Goal: Task Accomplishment & Management: Manage account settings

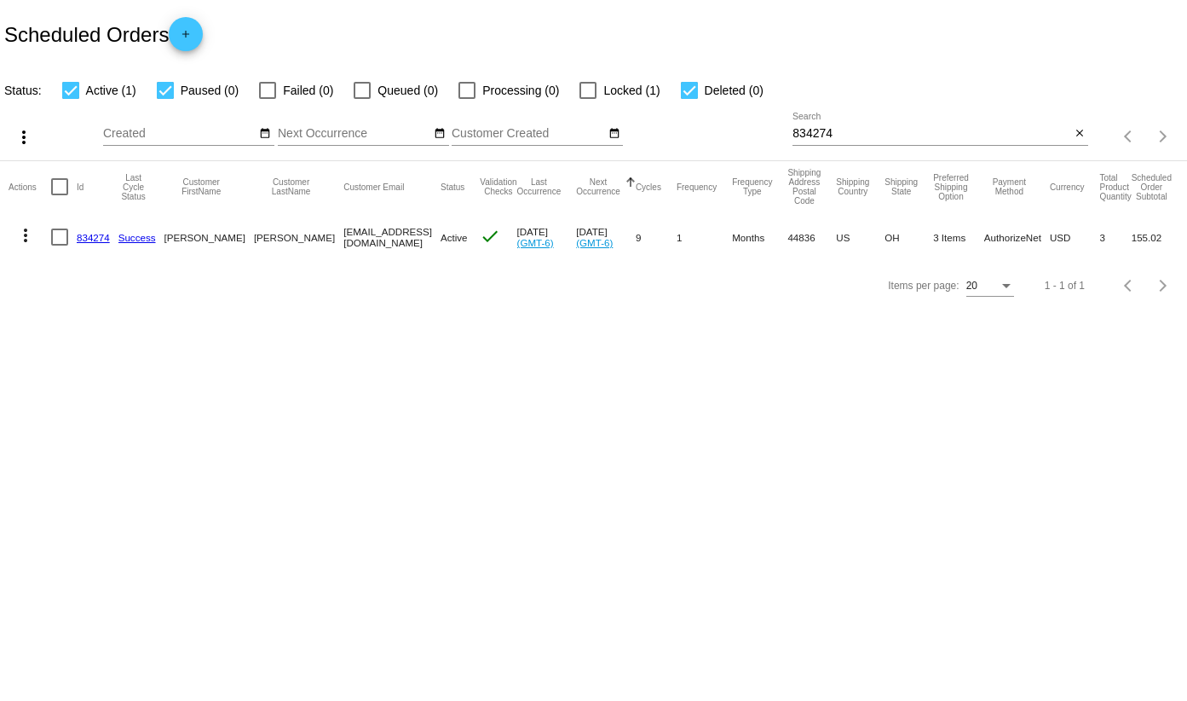
click at [858, 140] on input "834274" at bounding box center [932, 134] width 278 height 14
click at [858, 139] on input "834274" at bounding box center [932, 134] width 278 height 14
paste input "744320"
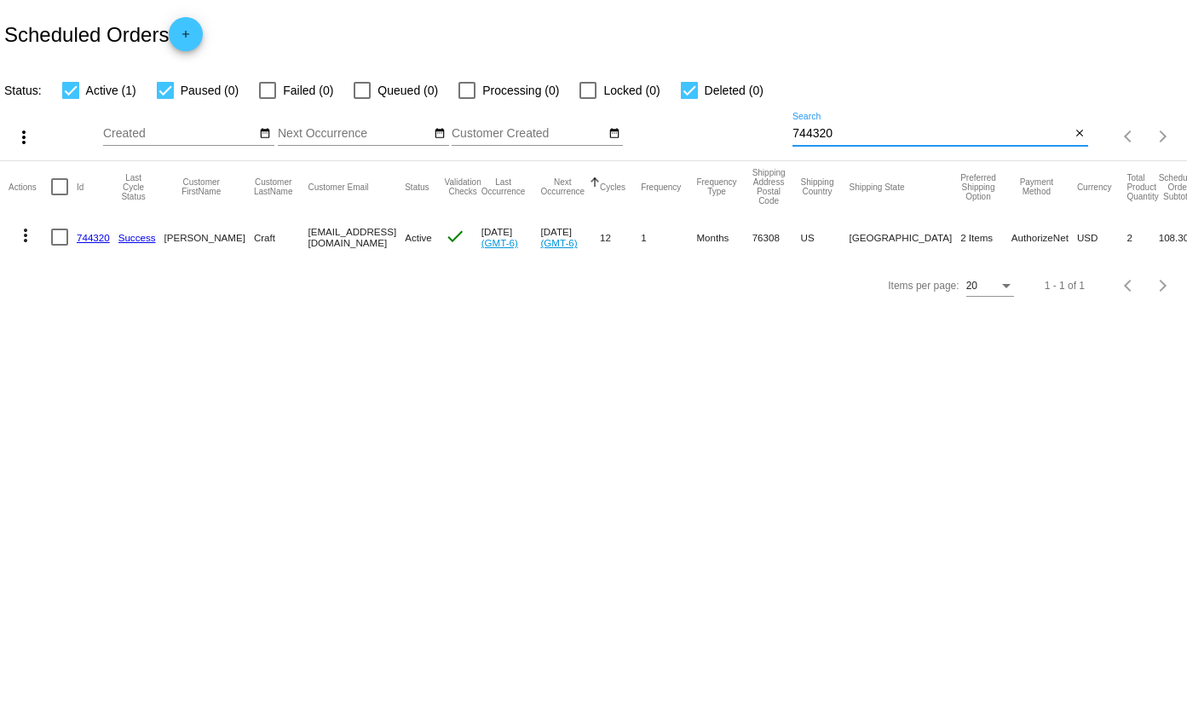
type input "744320"
click at [94, 237] on link "744320" at bounding box center [93, 237] width 33 height 11
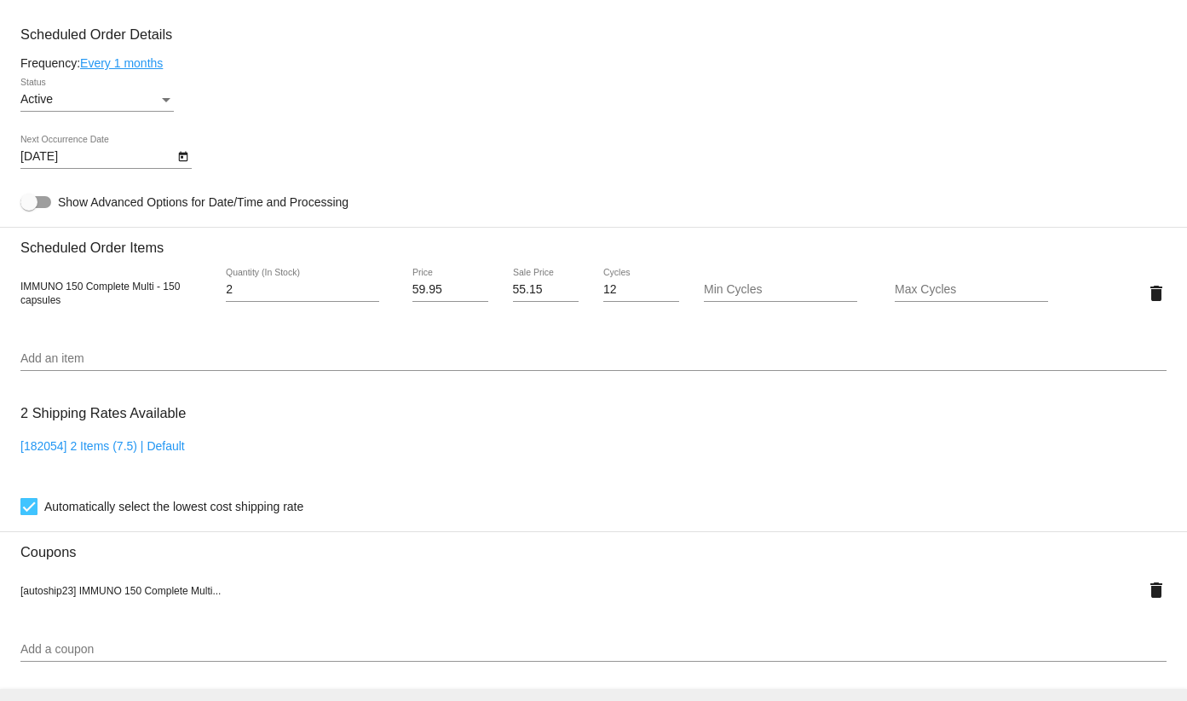
scroll to position [852, 0]
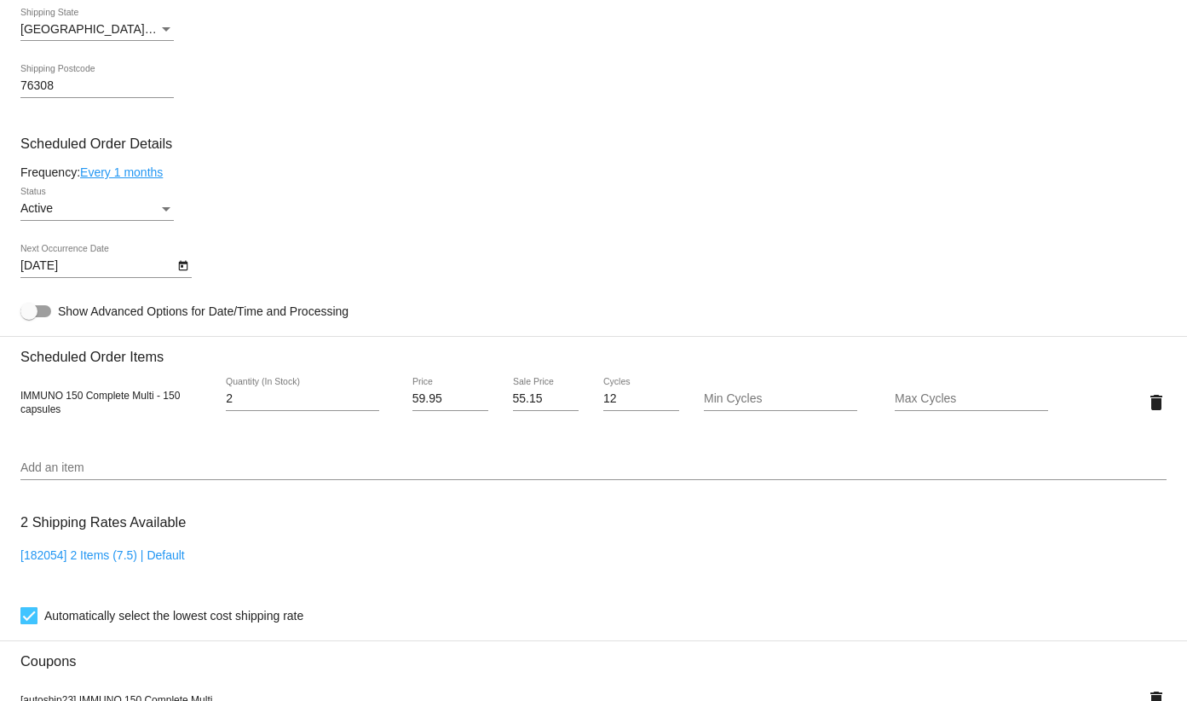
click at [182, 259] on icon "Open calendar" at bounding box center [183, 266] width 12 height 20
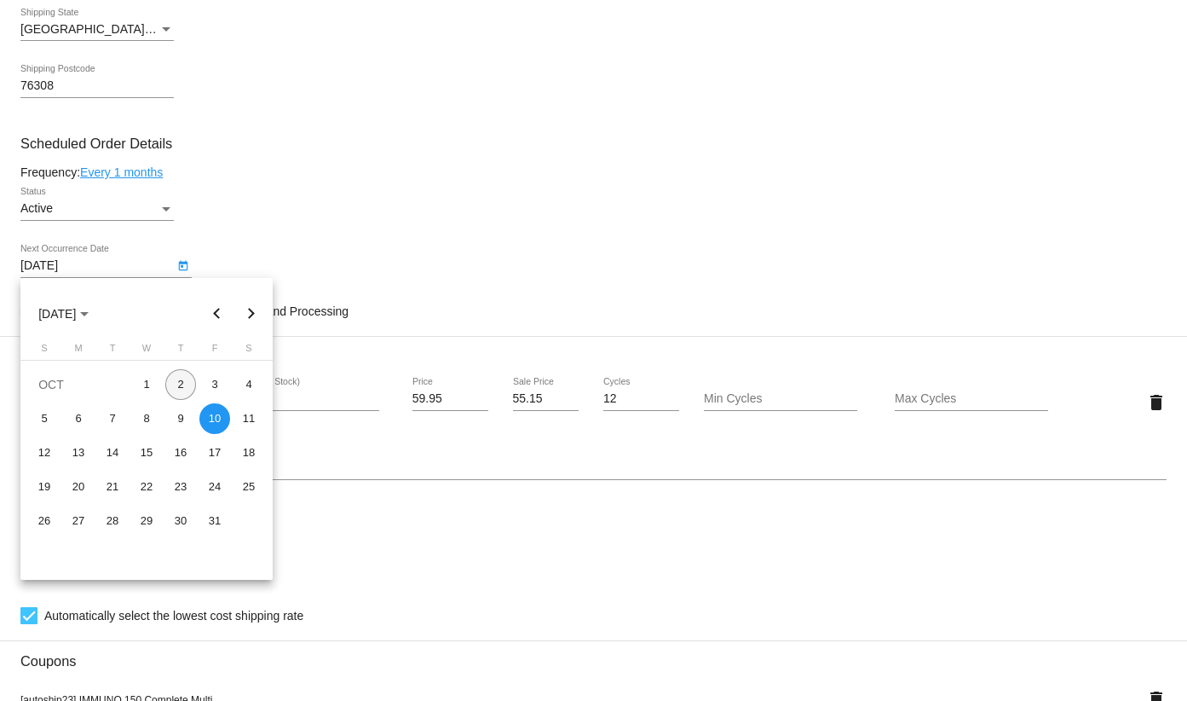
click at [183, 378] on div "2" at bounding box center [180, 384] width 31 height 31
type input "[DATE]"
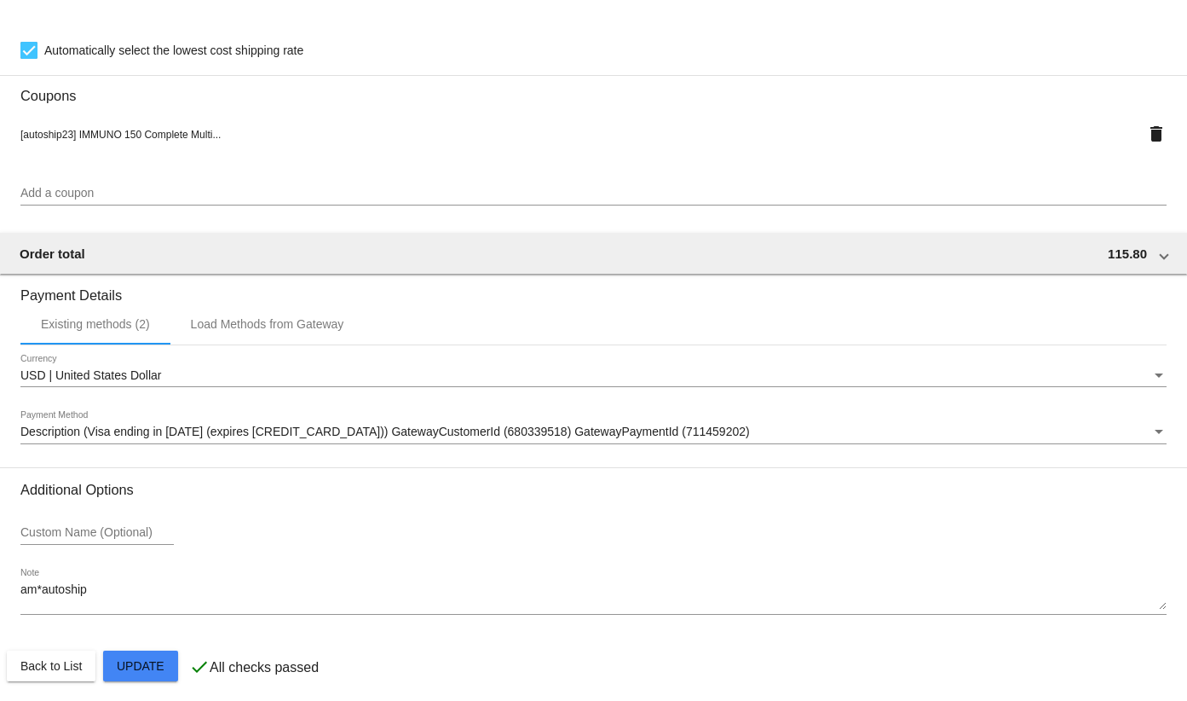
scroll to position [1425, 0]
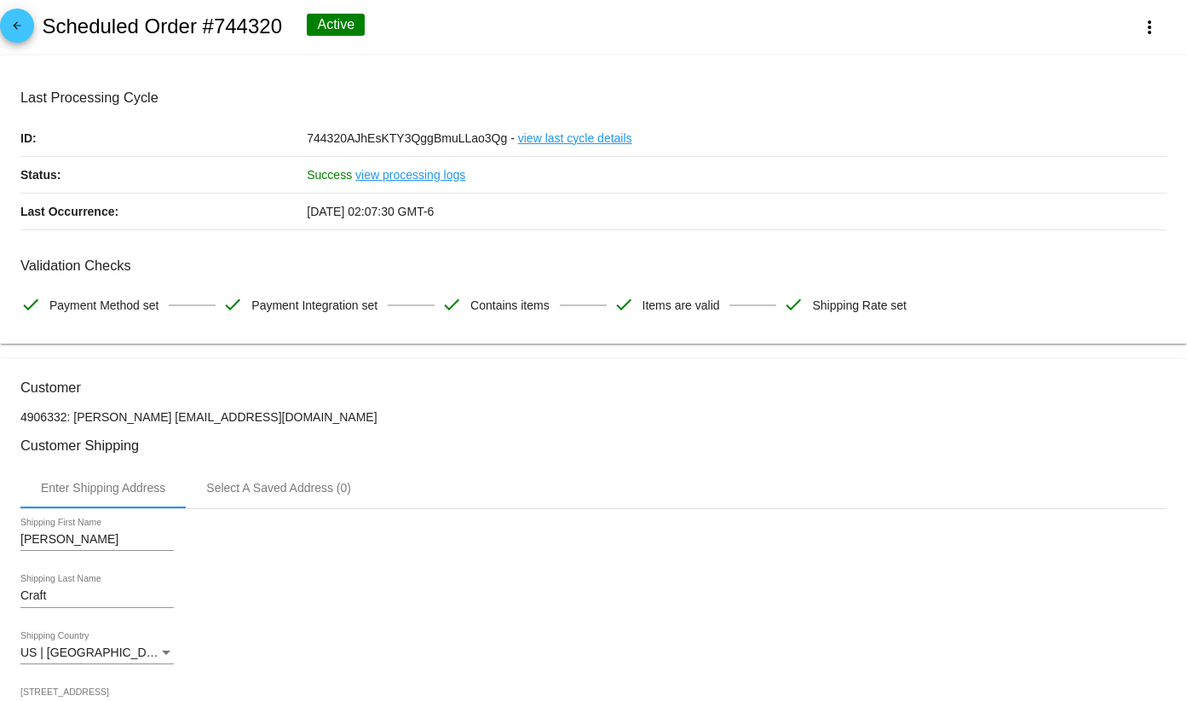
scroll to position [0, 0]
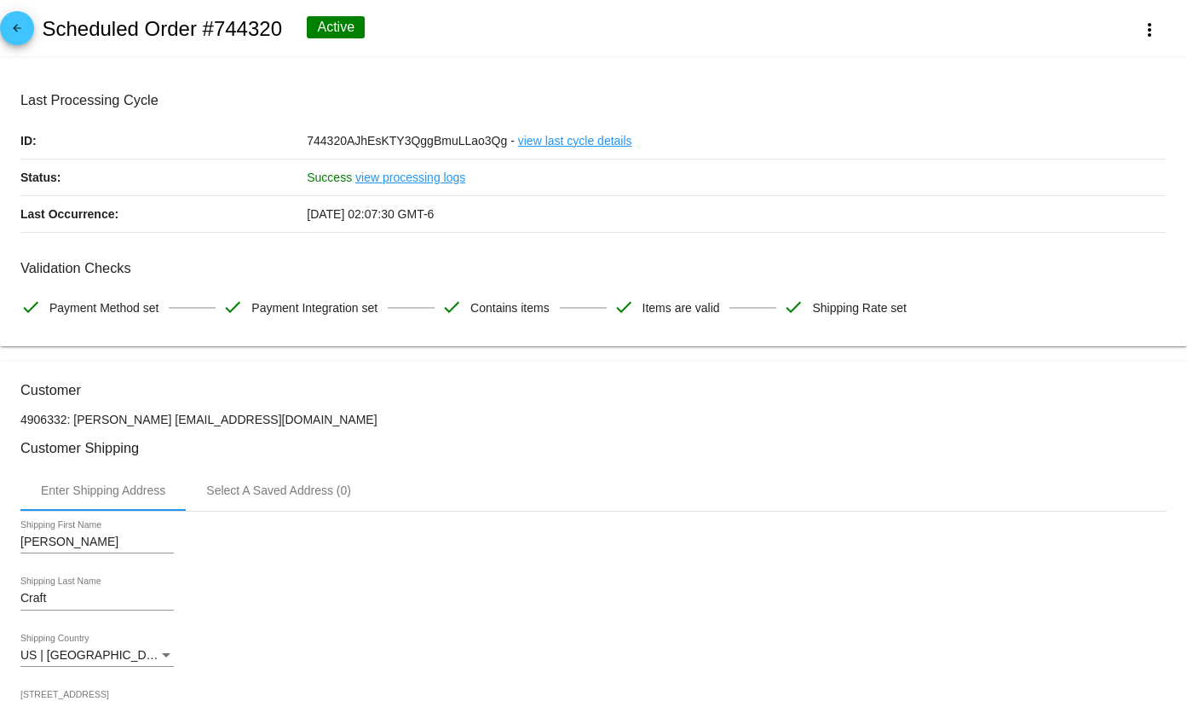
click at [21, 32] on mat-icon "arrow_back" at bounding box center [17, 32] width 20 height 20
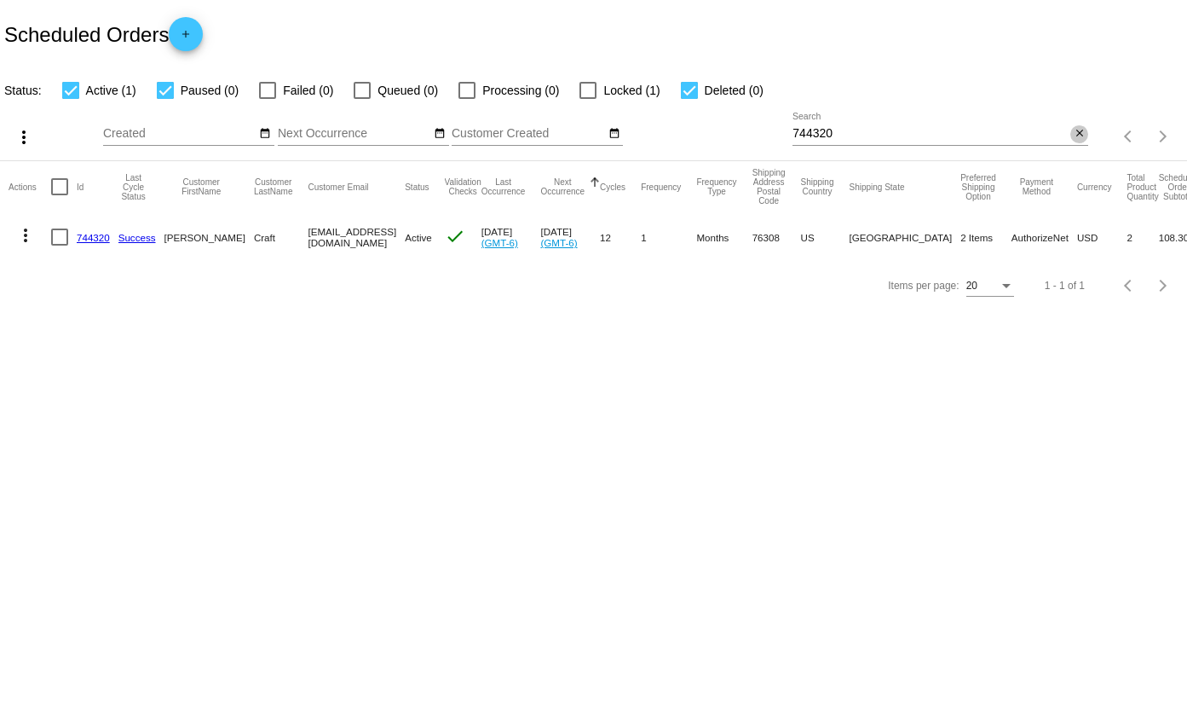
click at [1074, 130] on mat-icon "close" at bounding box center [1080, 134] width 12 height 14
